Goal: Information Seeking & Learning: Learn about a topic

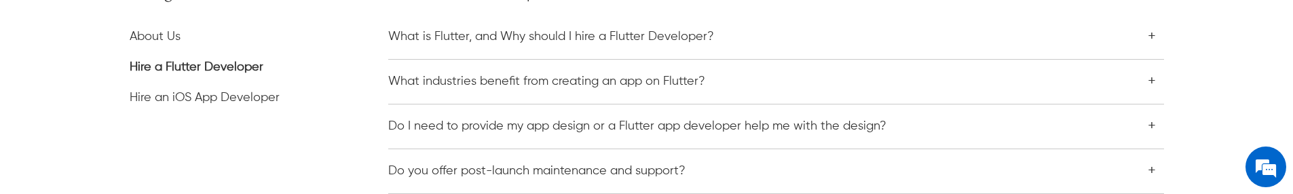
scroll to position [209, 0]
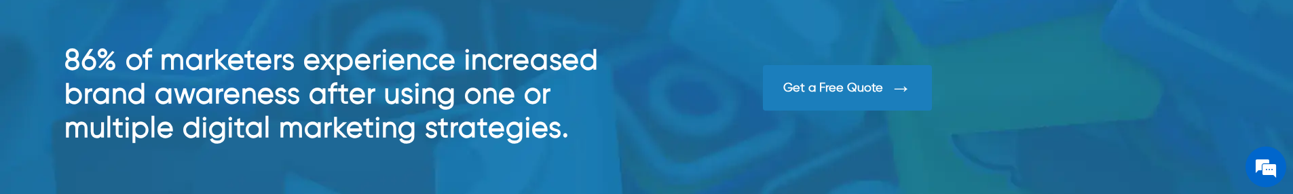
scroll to position [991, 0]
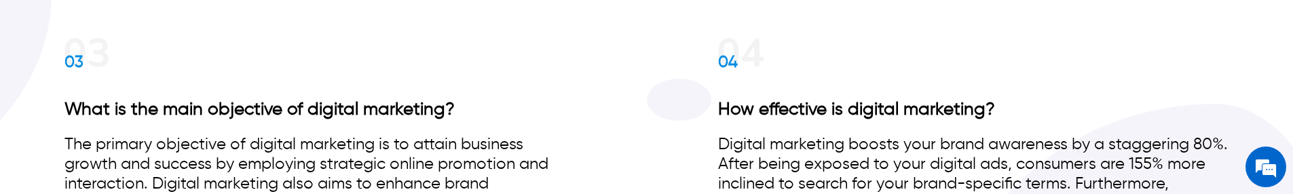
scroll to position [8961, 0]
